Goal: Task Accomplishment & Management: Manage account settings

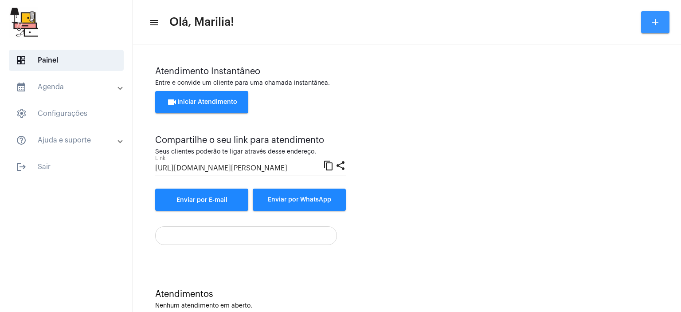
click at [659, 21] on mat-icon "add" at bounding box center [655, 22] width 11 height 11
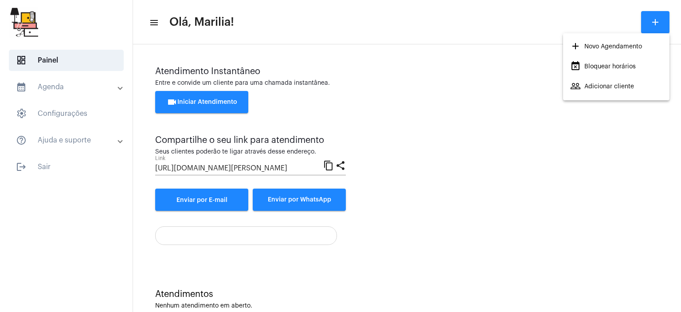
click at [150, 27] on div at bounding box center [340, 156] width 681 height 312
click at [155, 19] on mat-icon "menu" at bounding box center [153, 22] width 9 height 11
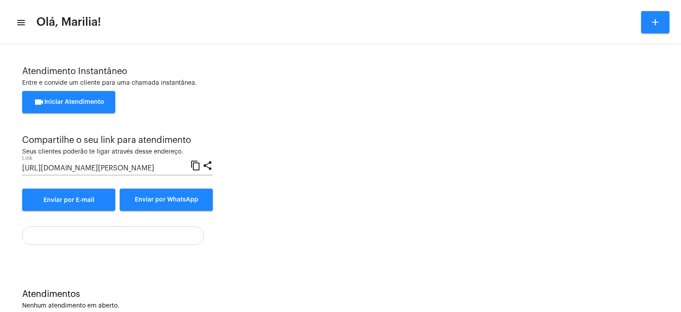
click at [19, 21] on mat-icon "menu" at bounding box center [20, 22] width 9 height 11
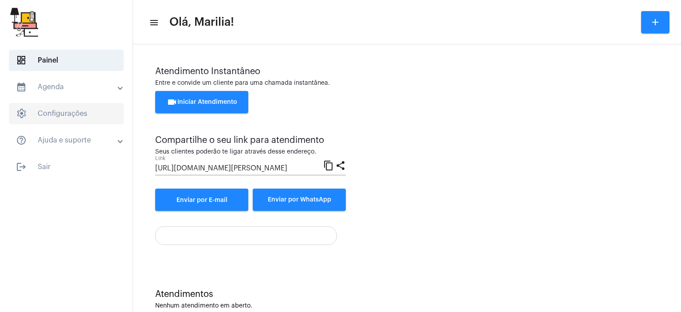
click at [70, 108] on span "settings Configurações" at bounding box center [66, 113] width 115 height 21
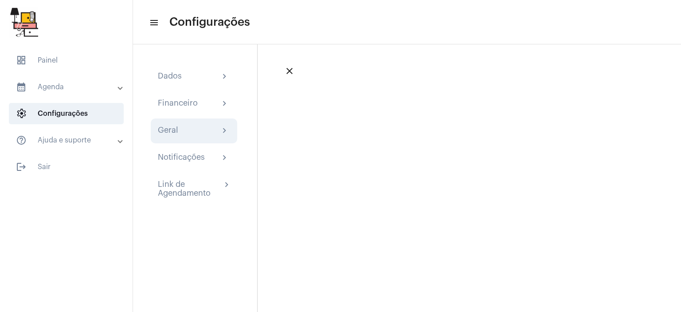
click at [224, 134] on mat-icon "chevron_right" at bounding box center [224, 130] width 11 height 11
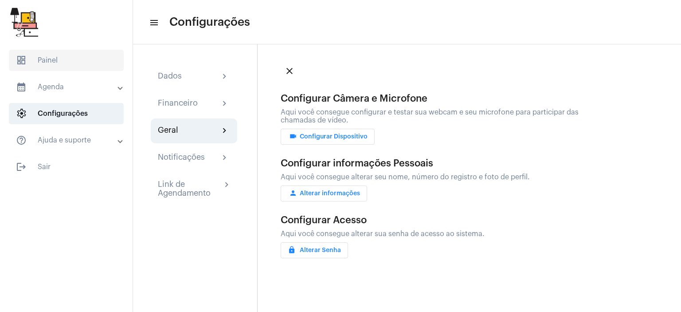
click at [60, 58] on span "dashboard Painel" at bounding box center [66, 60] width 115 height 21
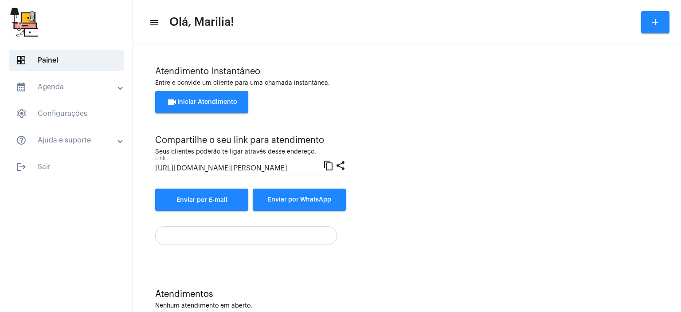
scroll to position [19, 0]
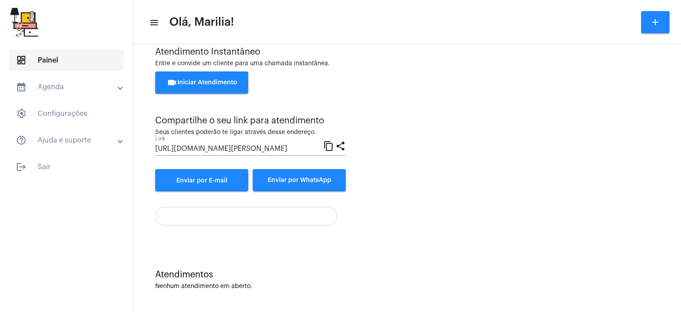
click at [19, 58] on span "dashboard" at bounding box center [21, 60] width 11 height 11
click at [89, 115] on span "settings Configurações" at bounding box center [66, 113] width 115 height 21
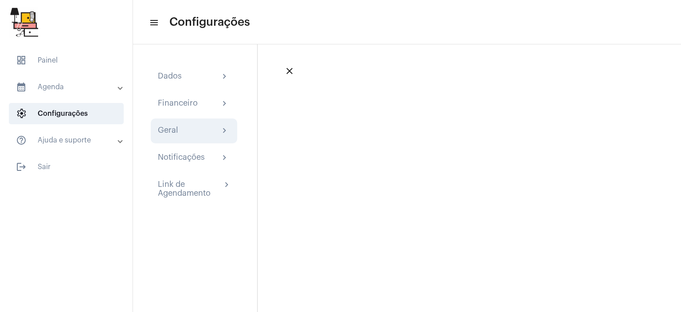
click at [229, 134] on mat-icon "chevron_right" at bounding box center [224, 130] width 11 height 11
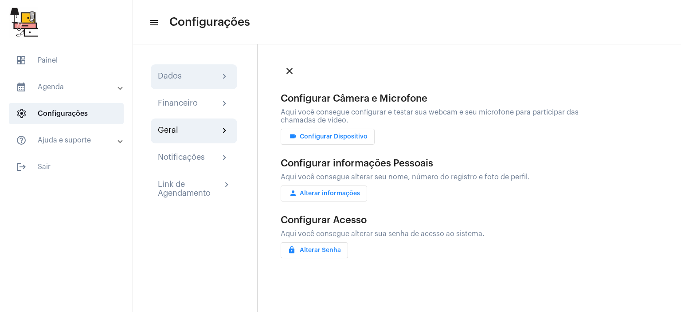
click at [220, 79] on mat-icon "chevron_right" at bounding box center [224, 76] width 11 height 11
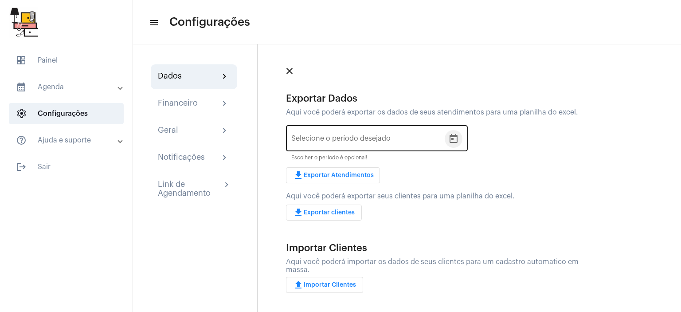
click at [454, 141] on icon "Open calendar" at bounding box center [453, 138] width 11 height 11
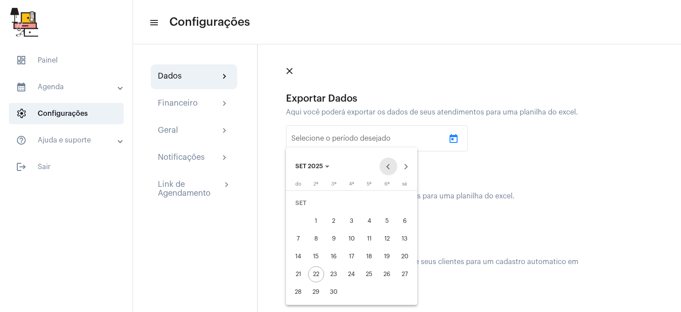
click at [384, 168] on button "Previous month" at bounding box center [388, 166] width 18 height 18
click at [384, 207] on div "1" at bounding box center [387, 203] width 16 height 16
type input "[DATE]"
click at [298, 288] on div "31" at bounding box center [298, 292] width 16 height 16
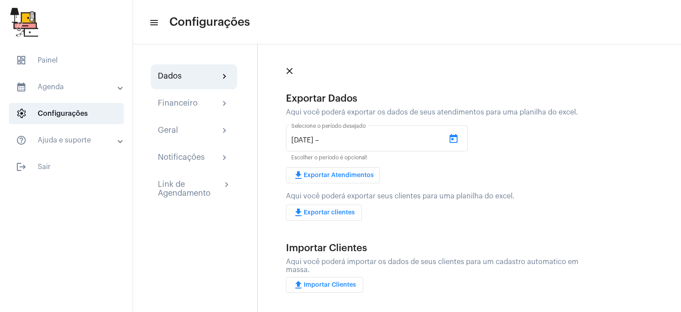
type input "[DATE]"
click at [345, 175] on span "download Exportar Atendimentos" at bounding box center [333, 175] width 81 height 6
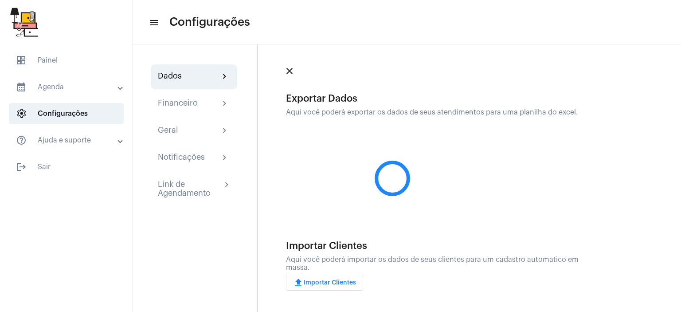
click at [286, 70] on mat-icon "close" at bounding box center [289, 71] width 11 height 11
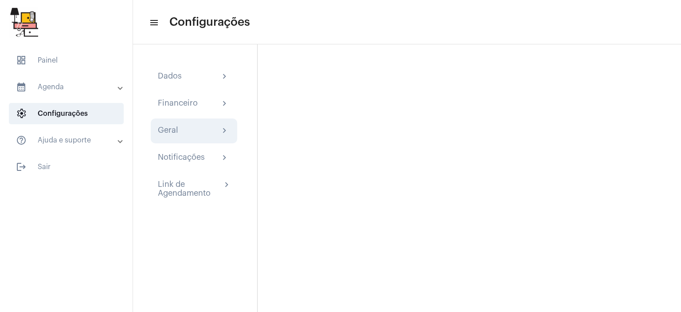
click at [222, 124] on div "Geral chevron_right" at bounding box center [194, 130] width 86 height 25
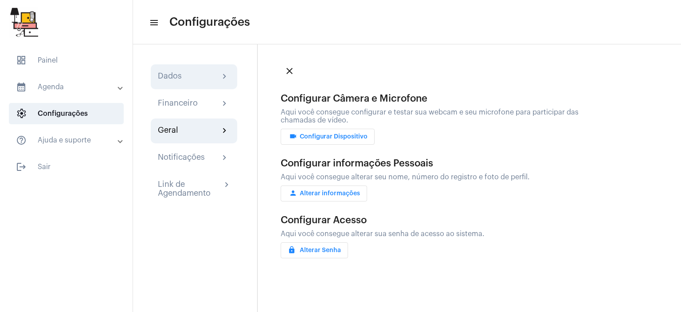
click at [225, 72] on mat-icon "chevron_right" at bounding box center [224, 76] width 11 height 11
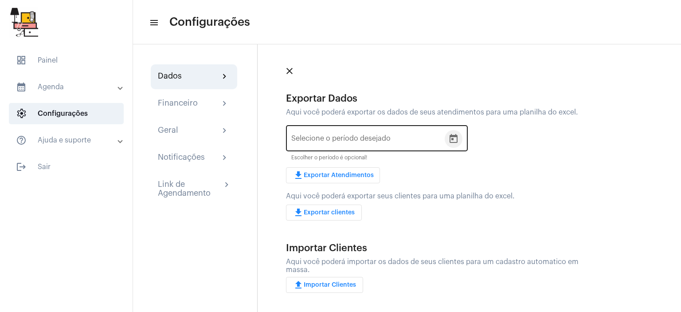
click at [455, 134] on icon "Open calendar" at bounding box center [453, 138] width 11 height 11
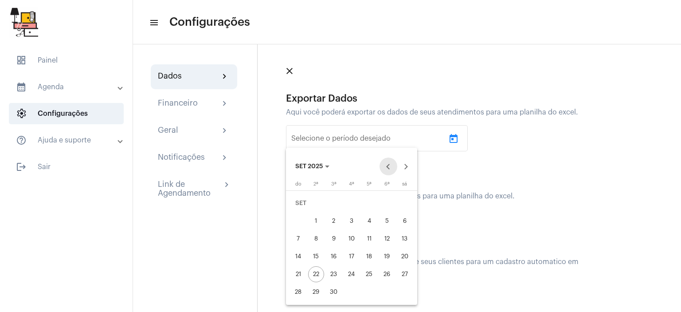
click at [389, 167] on button "Previous month" at bounding box center [388, 166] width 18 height 18
click at [387, 207] on div "1" at bounding box center [387, 203] width 16 height 16
type input "[DATE]"
click at [298, 290] on div "31" at bounding box center [298, 292] width 16 height 16
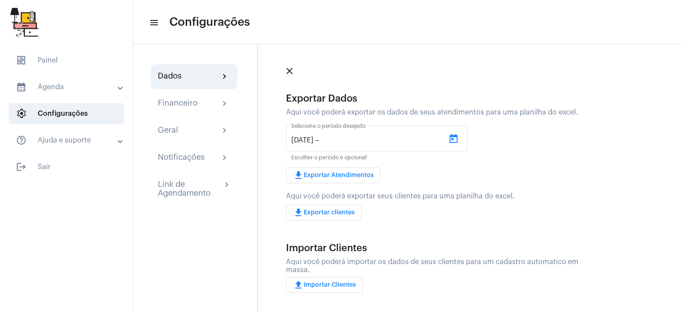
type input "[DATE]"
click at [338, 175] on span "download Exportar Atendimentos" at bounding box center [333, 175] width 81 height 6
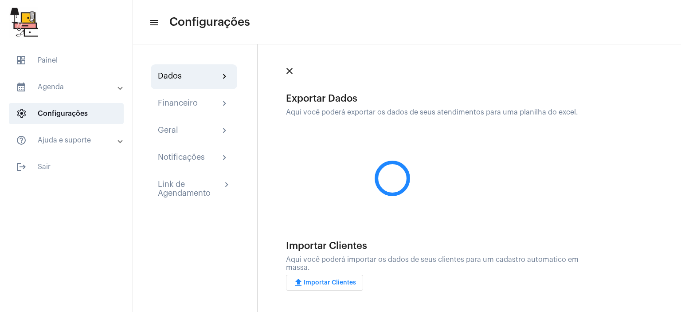
click at [106, 146] on mat-expansion-panel-header "help_outline Ajuda e suporte" at bounding box center [68, 139] width 127 height 21
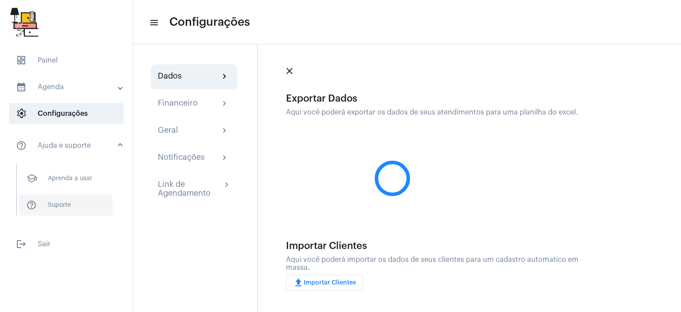
click at [85, 202] on span "help_outline Suporte" at bounding box center [66, 204] width 94 height 21
